Goal: Check status: Check status

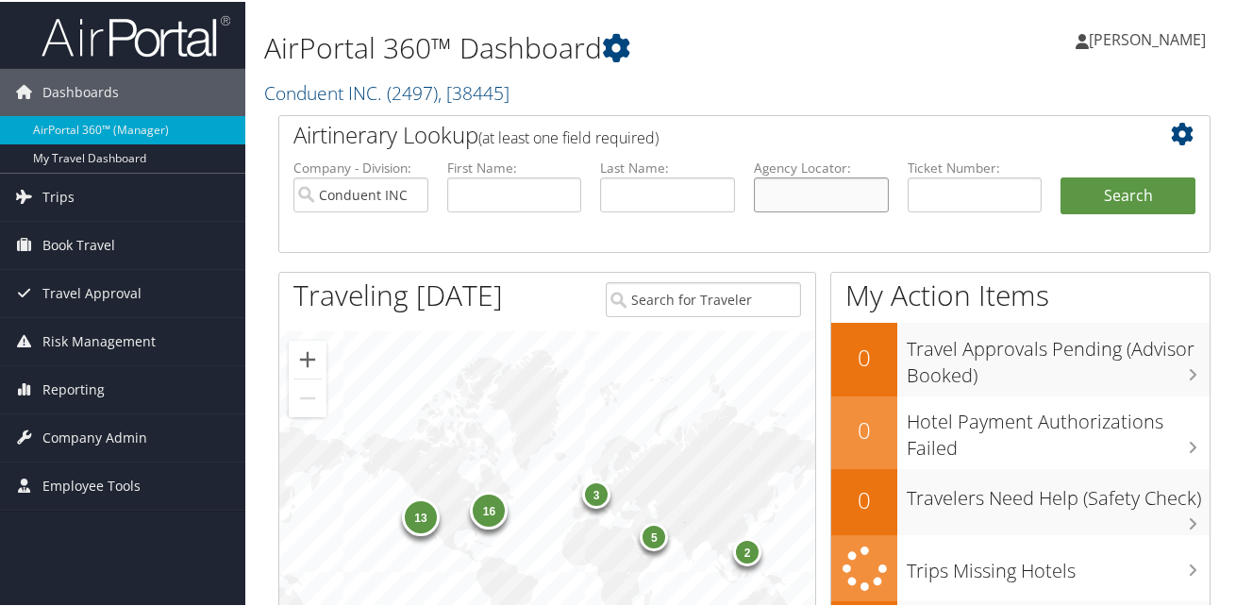
click at [808, 197] on input "text" at bounding box center [821, 193] width 135 height 35
click at [661, 195] on input "text" at bounding box center [667, 193] width 135 height 35
type input "[PERSON_NAME]"
type input "Mark"
click at [1125, 192] on button "Search" at bounding box center [1128, 195] width 135 height 38
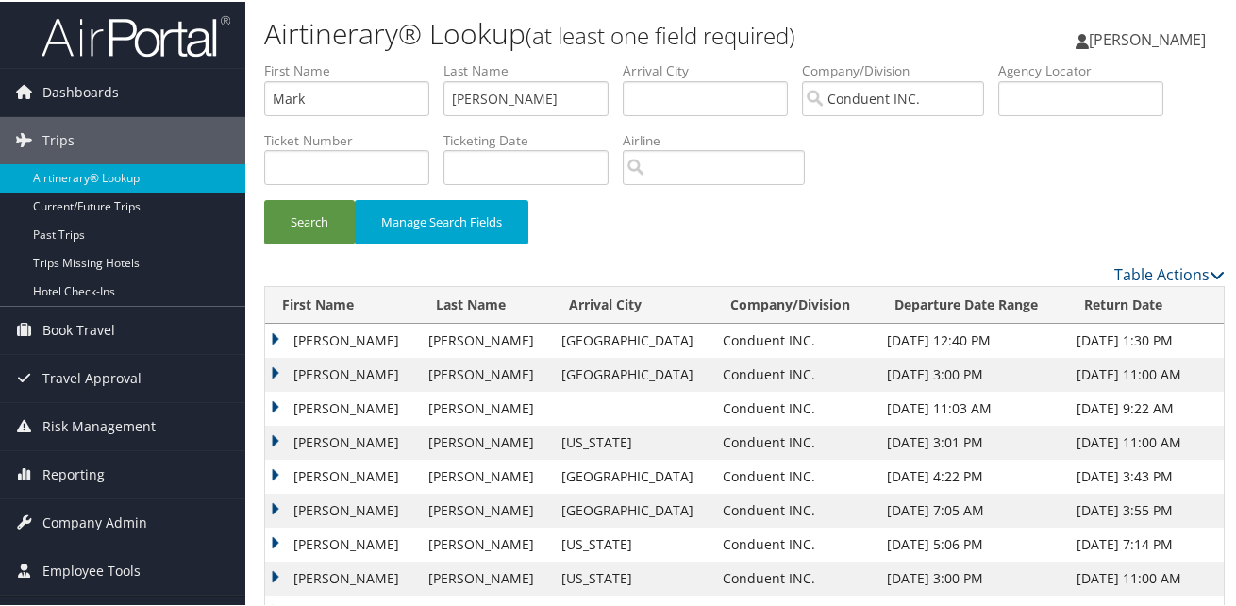
click at [273, 472] on td "MARK CHANDLER" at bounding box center [342, 475] width 154 height 34
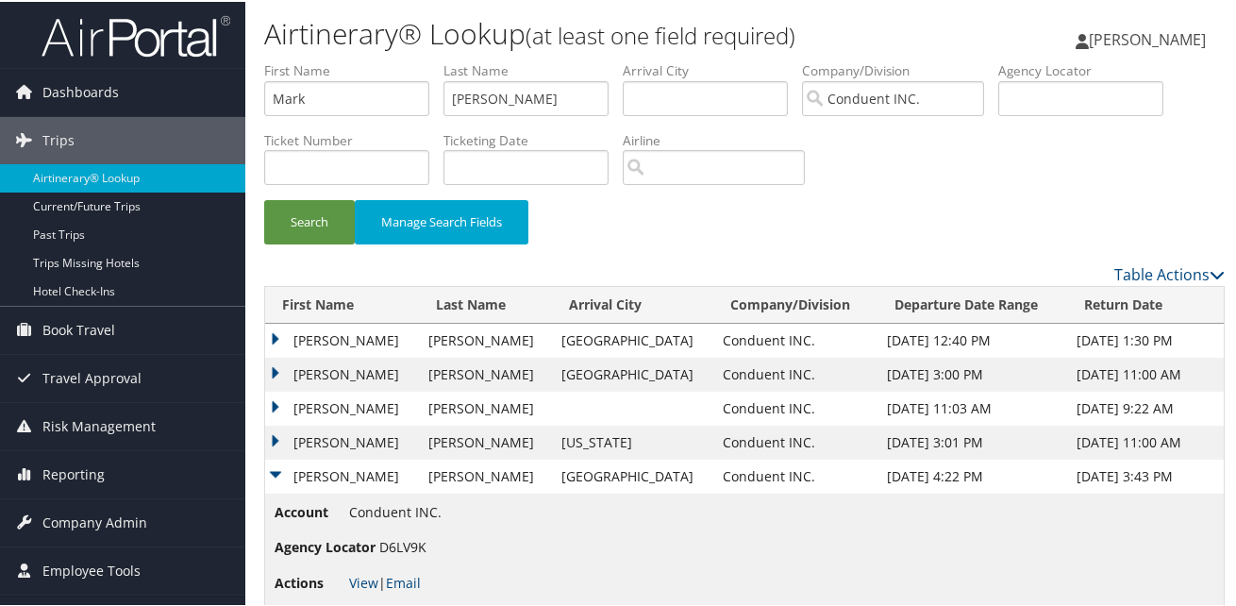
scroll to position [94, 0]
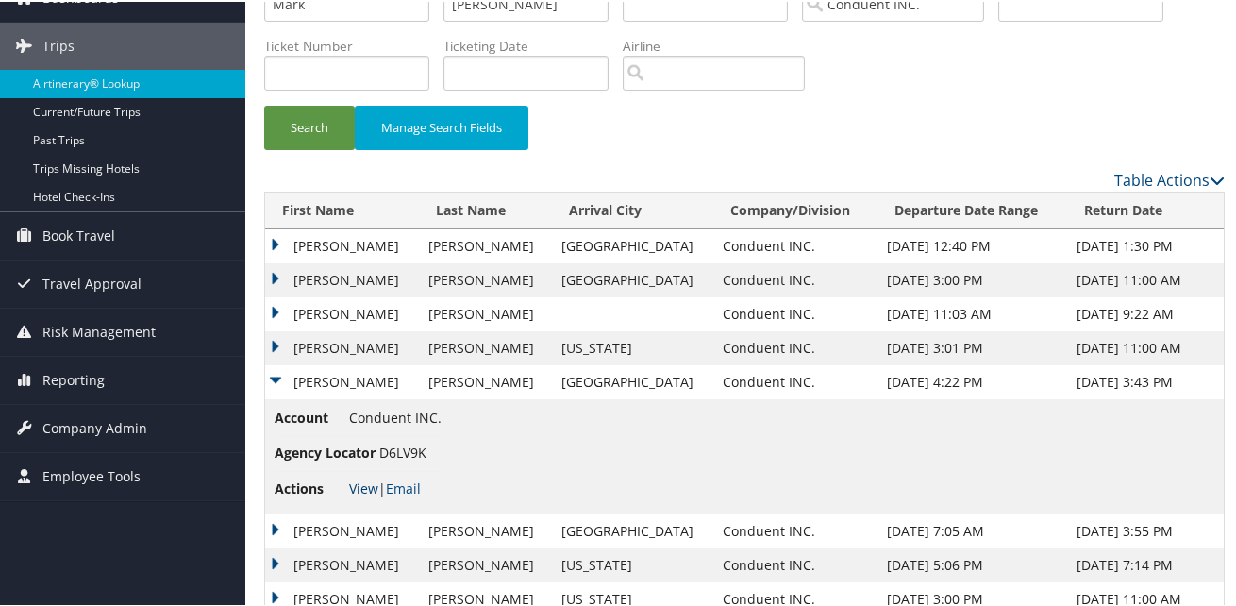
click at [367, 486] on link "View" at bounding box center [363, 486] width 29 height 18
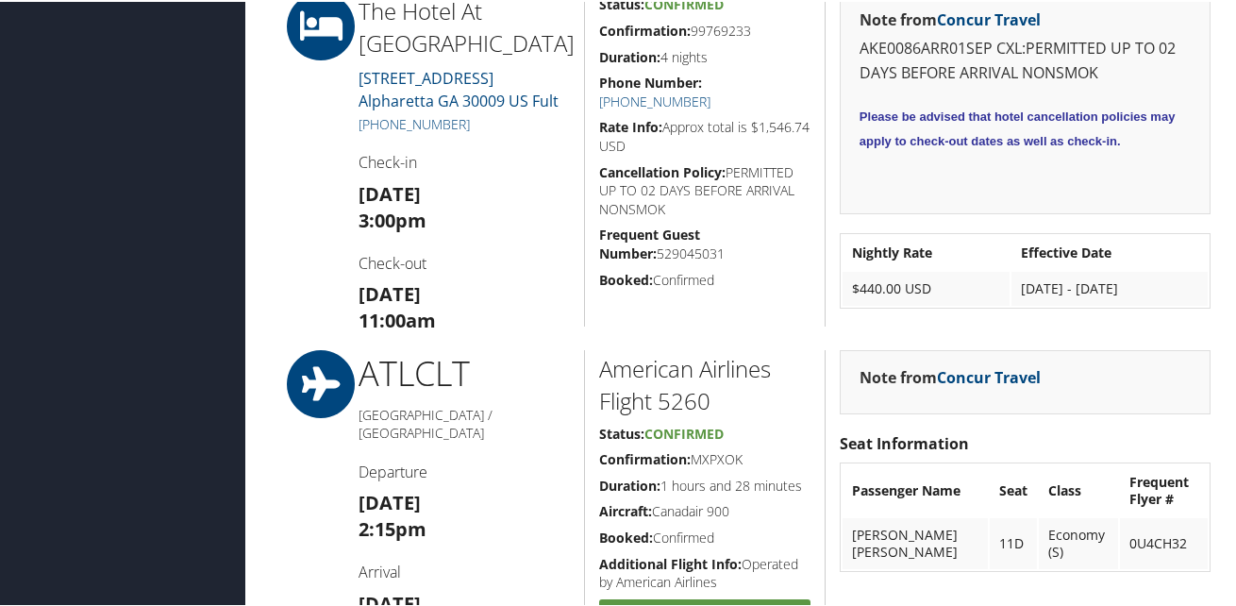
scroll to position [1793, 0]
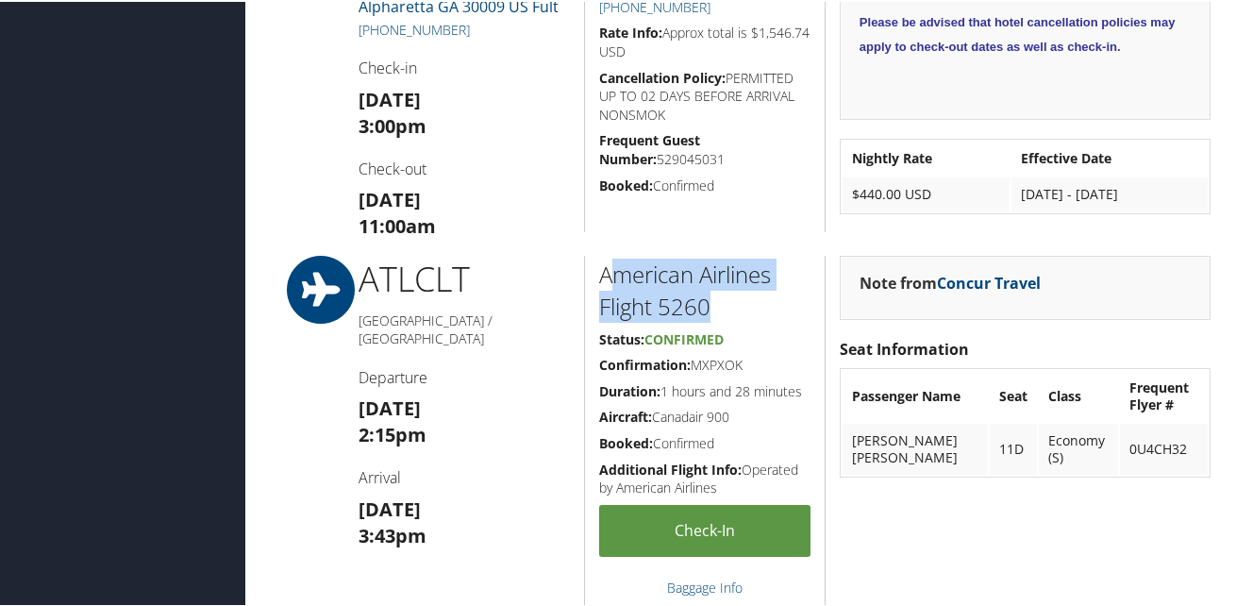
drag, startPoint x: 727, startPoint y: 309, endPoint x: 604, endPoint y: 279, distance: 126.1
click at [604, 279] on h2 "American Airlines Flight 5260" at bounding box center [704, 288] width 211 height 63
click at [603, 279] on h2 "American Airlines Flight 5260" at bounding box center [704, 288] width 211 height 63
click at [705, 303] on h2 "American Airlines Flight 5260" at bounding box center [704, 288] width 211 height 63
drag, startPoint x: 719, startPoint y: 306, endPoint x: 590, endPoint y: 268, distance: 134.7
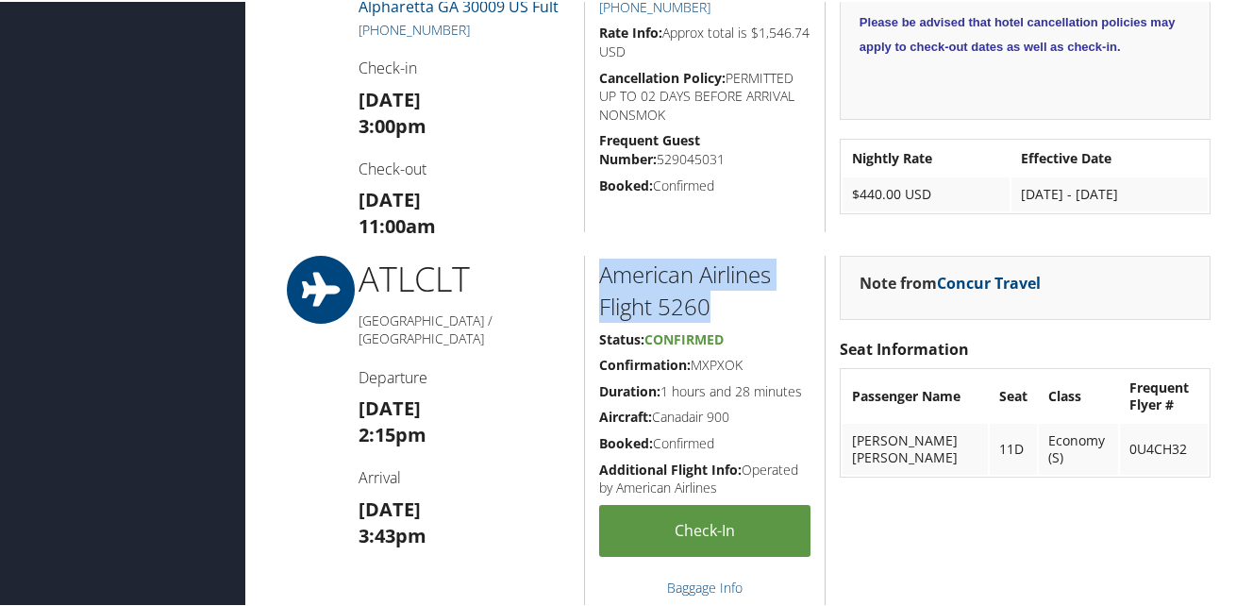
click at [590, 268] on div "American Airlines Flight 5260 Status: Confirmed Confirmation: MXPXOK Duration: …" at bounding box center [704, 434] width 241 height 360
drag, startPoint x: 590, startPoint y: 268, endPoint x: 633, endPoint y: 283, distance: 46.0
drag, startPoint x: 633, startPoint y: 283, endPoint x: 630, endPoint y: 270, distance: 13.5
copy h2 "American Airlines Flight 5260"
